Goal: Check status: Check status

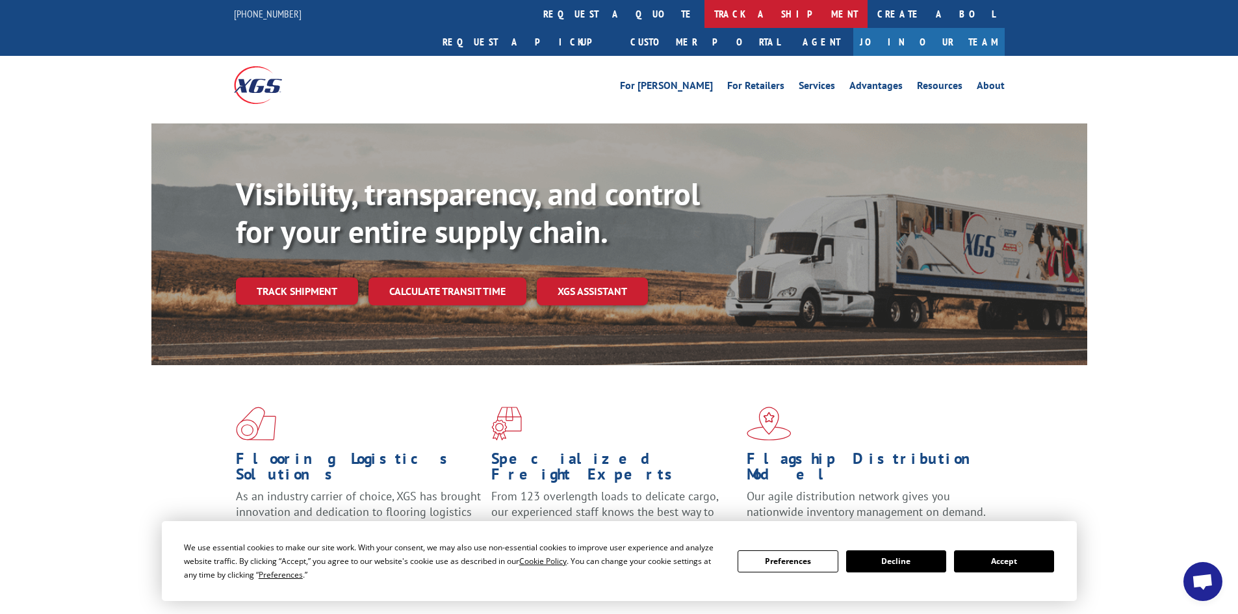
click at [704, 12] on link "track a shipment" at bounding box center [785, 14] width 163 height 28
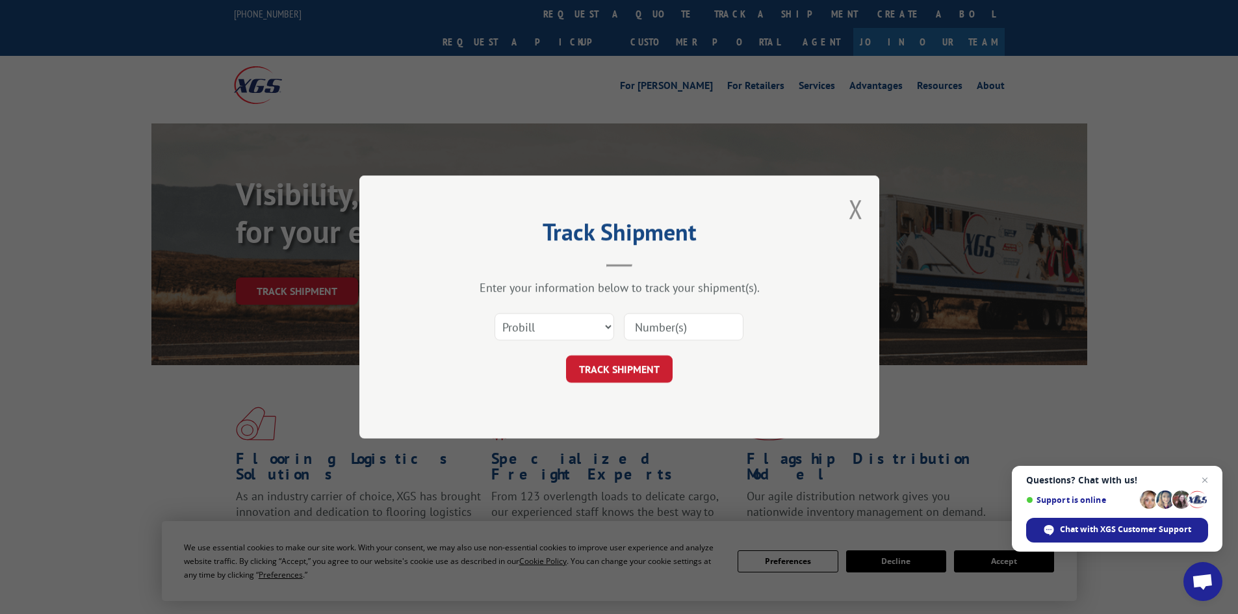
paste input "16755003"
type input "16755003"
click at [643, 372] on button "TRACK SHIPMENT" at bounding box center [619, 368] width 107 height 27
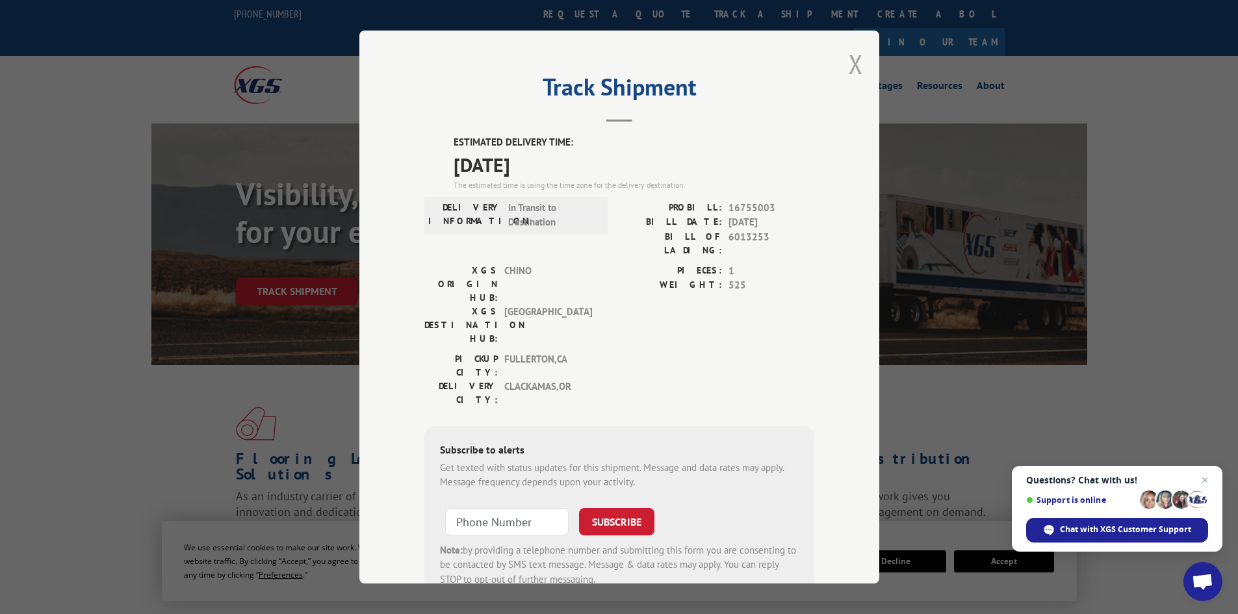
click at [857, 66] on button "Close modal" at bounding box center [856, 64] width 14 height 34
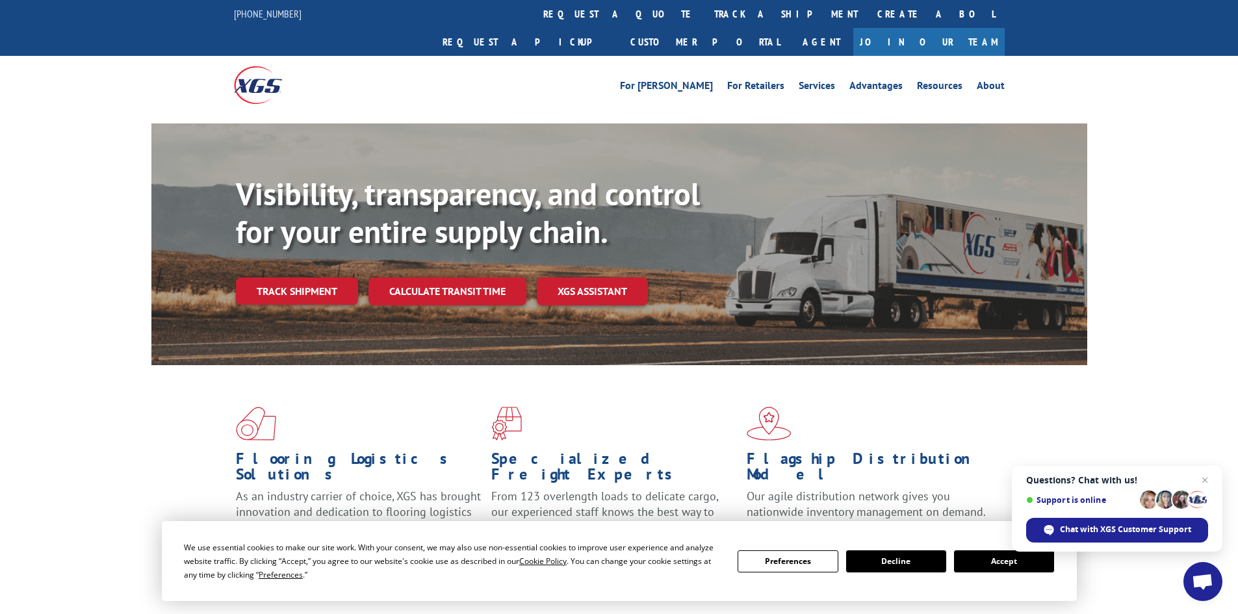
click at [299, 65] on div at bounding box center [330, 85] width 193 height 58
click at [704, 14] on link "track a shipment" at bounding box center [785, 14] width 163 height 28
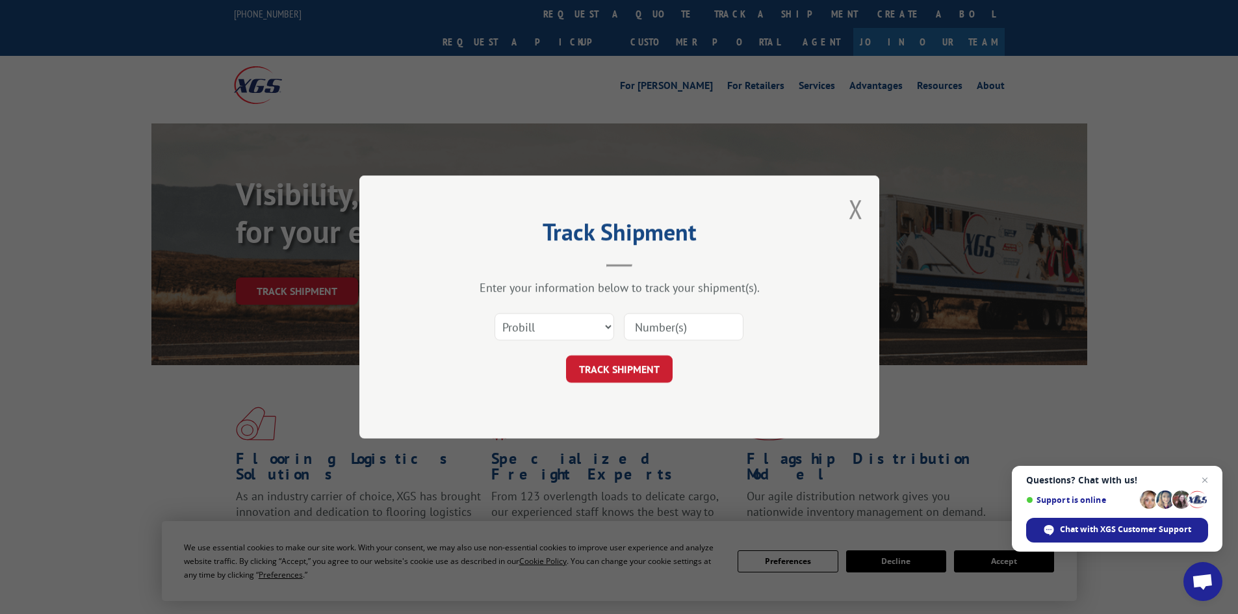
paste input "17228654"
type input "17228654"
click at [632, 372] on button "TRACK SHIPMENT" at bounding box center [619, 368] width 107 height 27
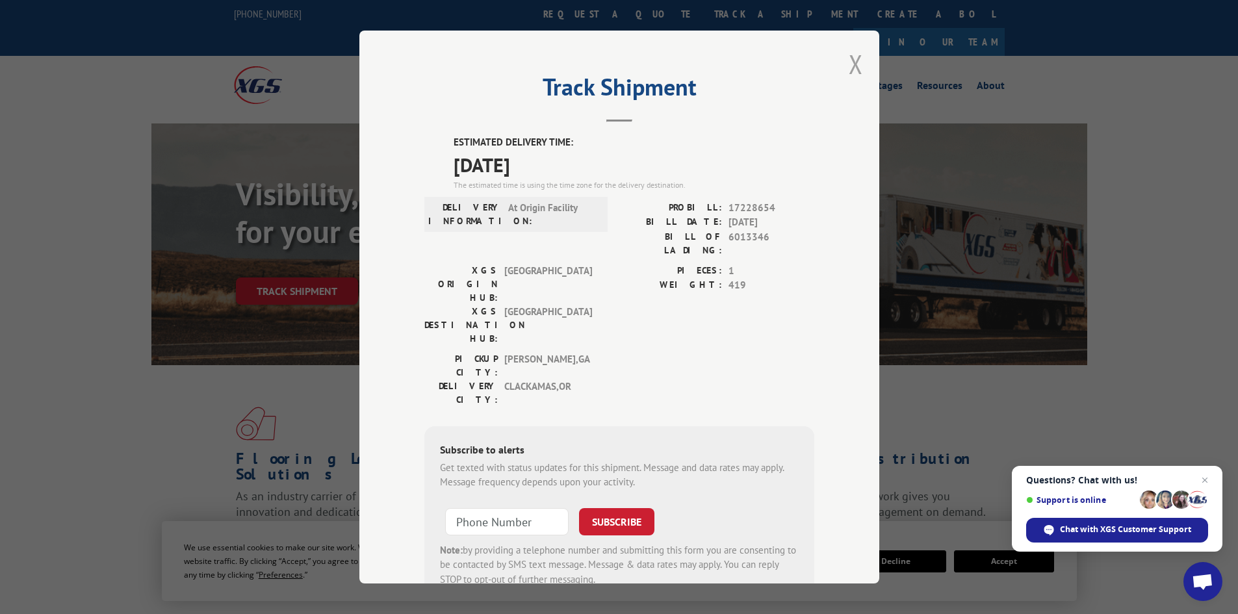
click at [849, 62] on button "Close modal" at bounding box center [856, 64] width 14 height 34
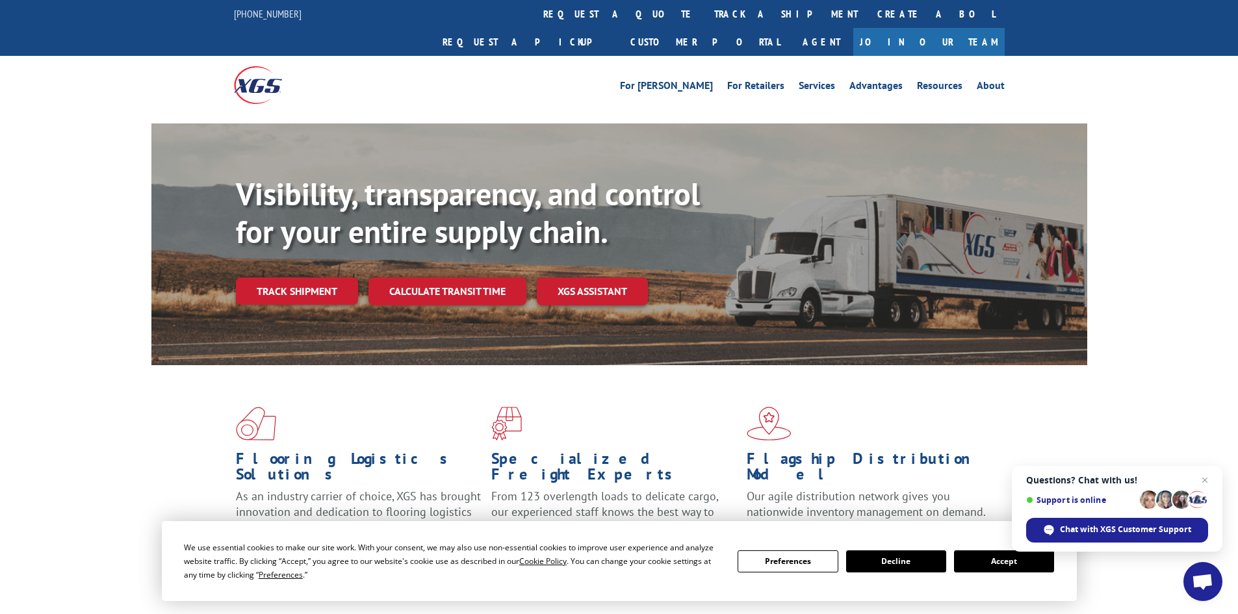
click at [175, 57] on div "For [PERSON_NAME] For Retailers Services Advantages Resources About For [PERSON…" at bounding box center [619, 85] width 1238 height 58
